Goal: Transaction & Acquisition: Purchase product/service

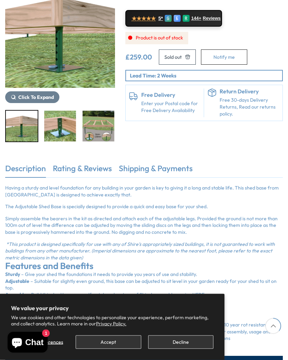
scroll to position [118, 0]
click at [159, 123] on img "5 / 5" at bounding box center [175, 126] width 32 height 31
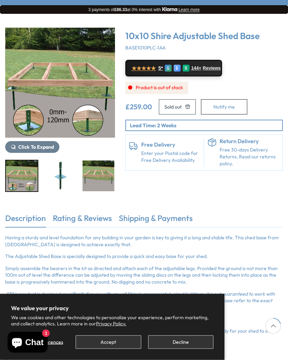
click at [78, 217] on link "Rating & Reviews" at bounding box center [82, 220] width 59 height 15
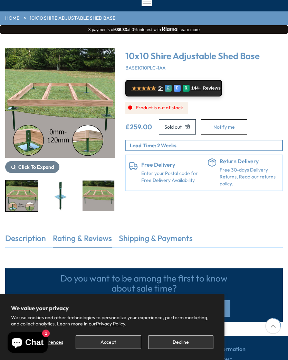
scroll to position [50, 0]
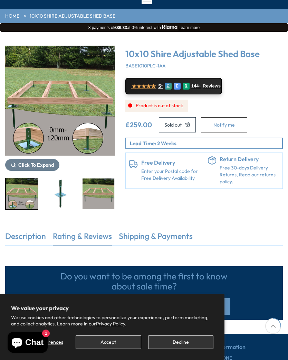
click at [77, 238] on link "Rating & Reviews" at bounding box center [82, 238] width 59 height 15
click at [81, 233] on link "Rating & Reviews" at bounding box center [82, 238] width 59 height 15
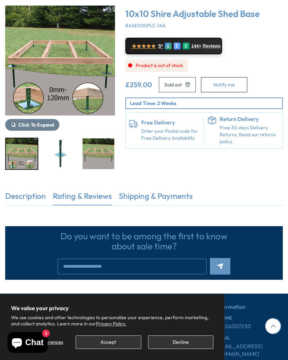
scroll to position [88, 0]
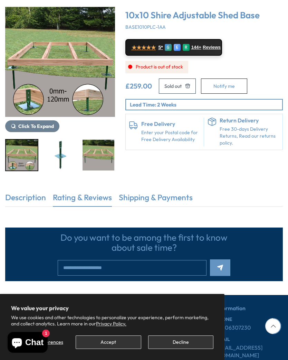
click at [24, 198] on link "Description" at bounding box center [25, 199] width 41 height 15
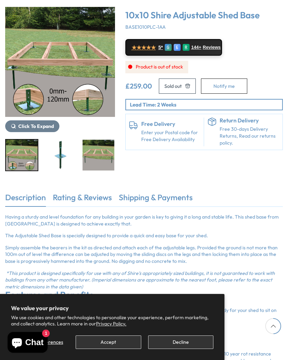
click at [74, 199] on link "Rating & Reviews" at bounding box center [82, 199] width 59 height 15
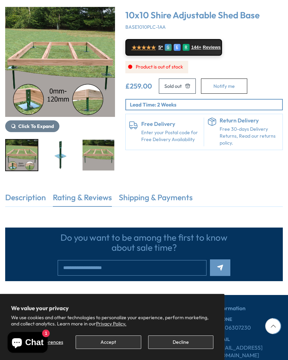
click at [21, 196] on link "Description" at bounding box center [25, 199] width 41 height 15
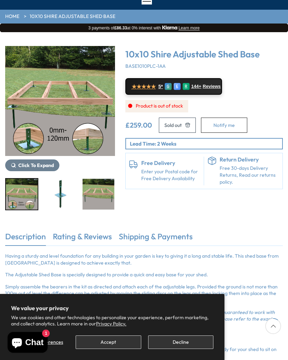
scroll to position [0, 0]
